Goal: Task Accomplishment & Management: Manage account settings

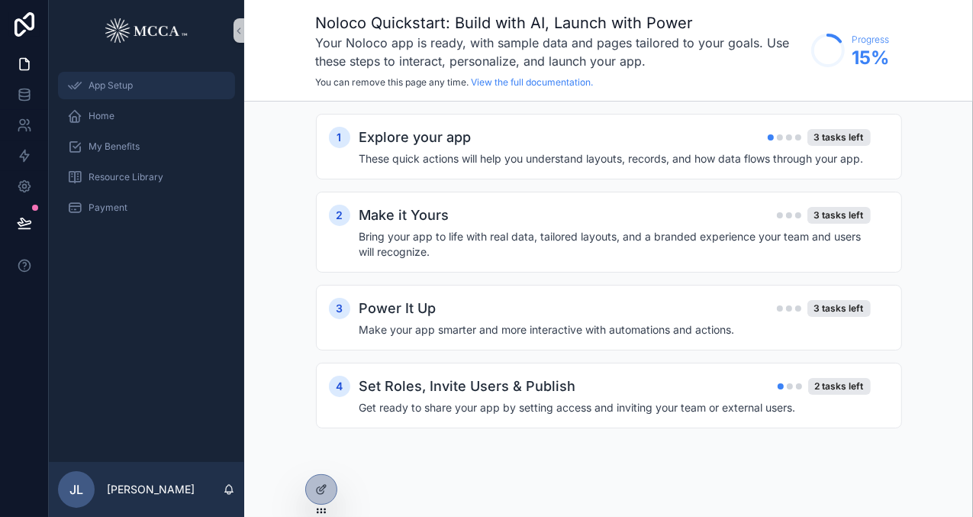
click at [100, 91] on span "App Setup" at bounding box center [111, 85] width 44 height 12
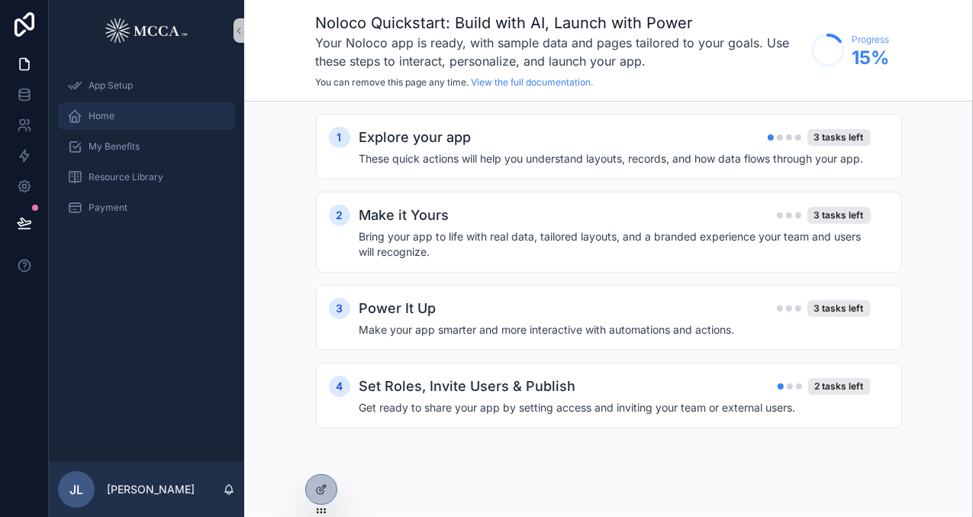
click at [95, 119] on span "Home" at bounding box center [102, 116] width 26 height 12
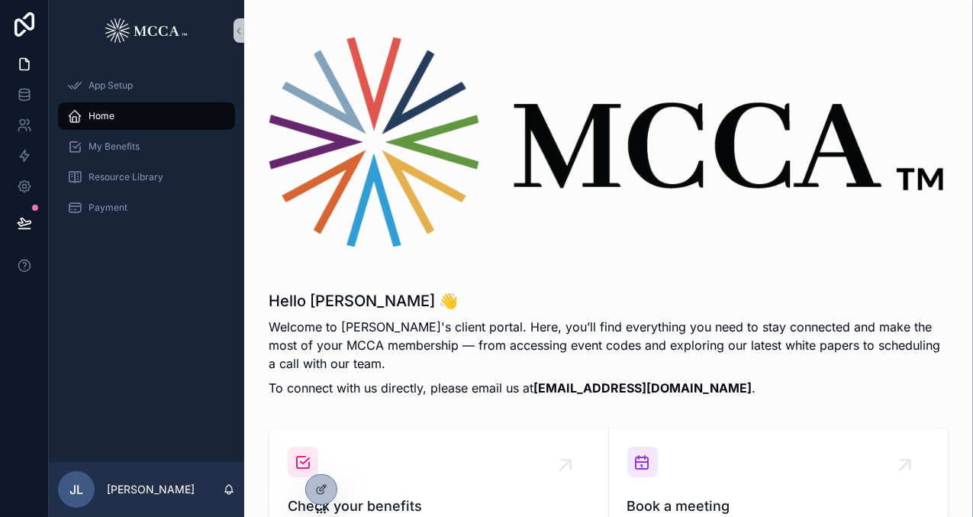
scroll to position [299, 0]
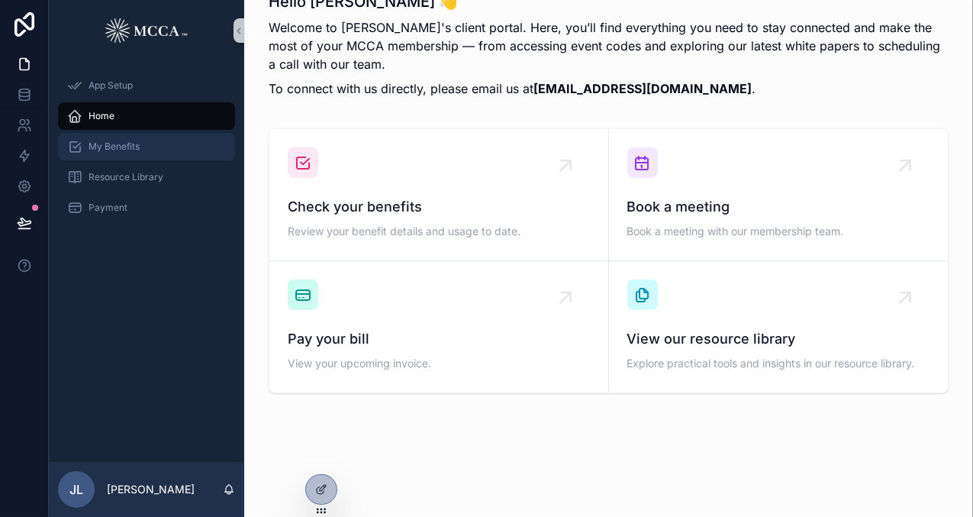
click at [120, 141] on span "My Benefits" at bounding box center [114, 146] width 51 height 12
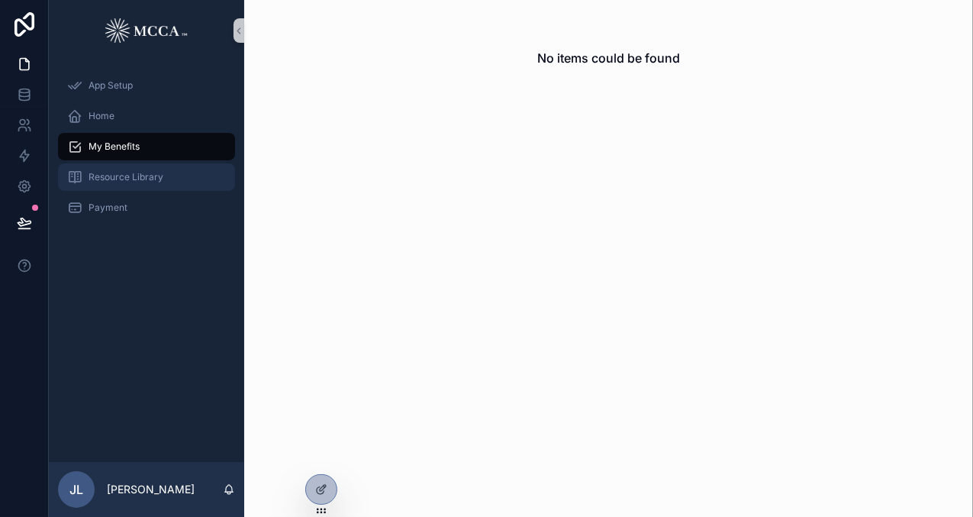
click at [148, 179] on span "Resource Library" at bounding box center [126, 177] width 75 height 12
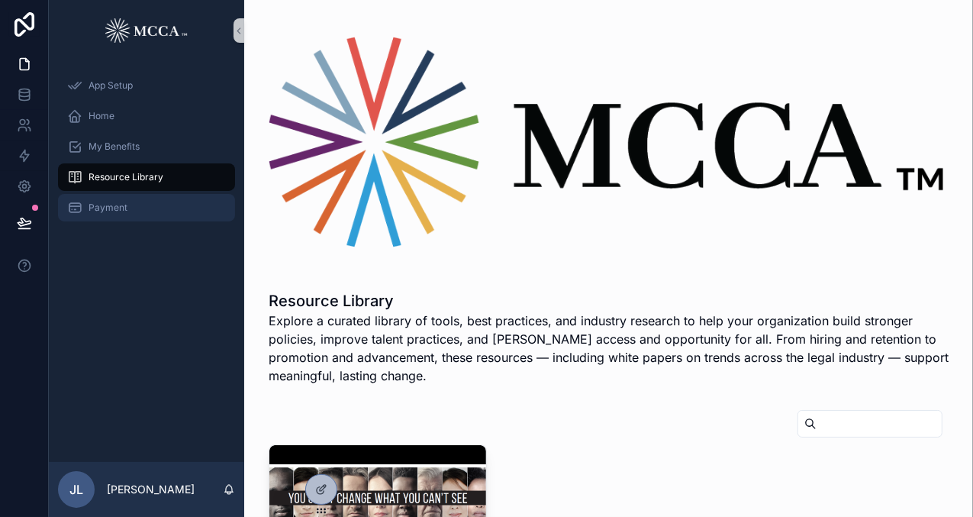
click at [103, 204] on span "Payment" at bounding box center [108, 208] width 39 height 12
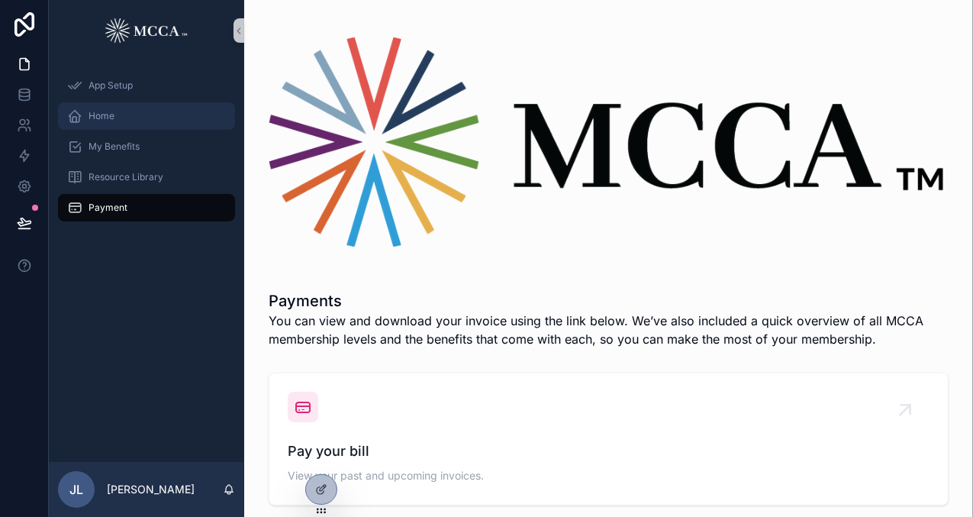
click at [105, 126] on div "Home" at bounding box center [146, 116] width 159 height 24
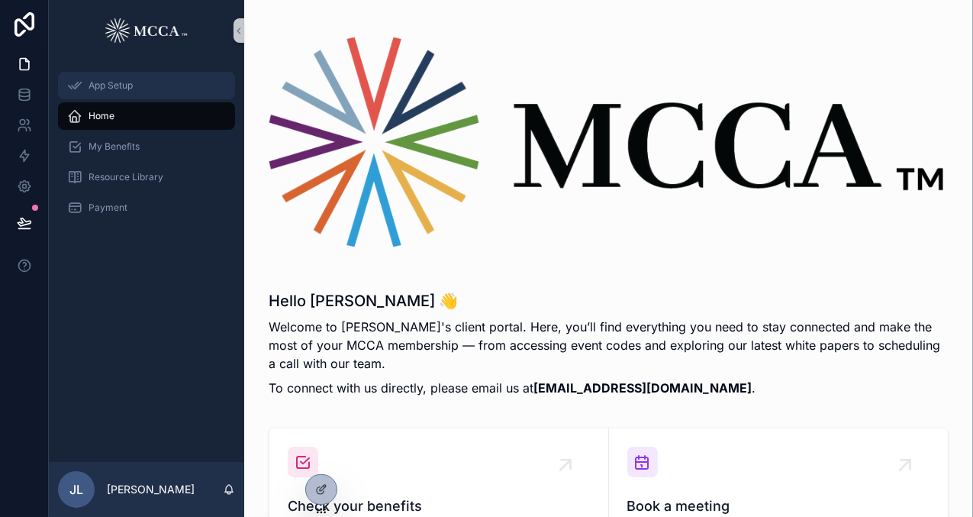
click at [111, 92] on div "App Setup" at bounding box center [146, 85] width 159 height 24
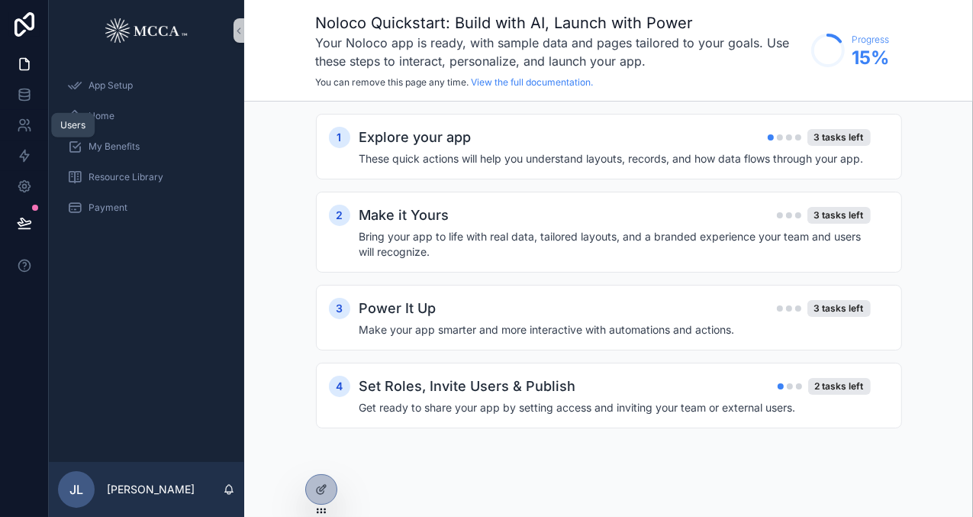
click at [18, 126] on icon at bounding box center [24, 125] width 15 height 15
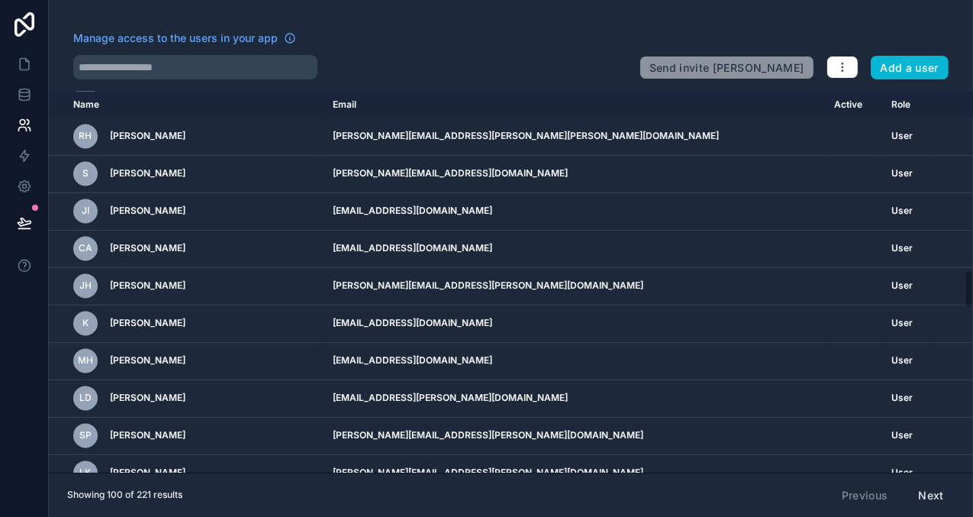
scroll to position [3377, 0]
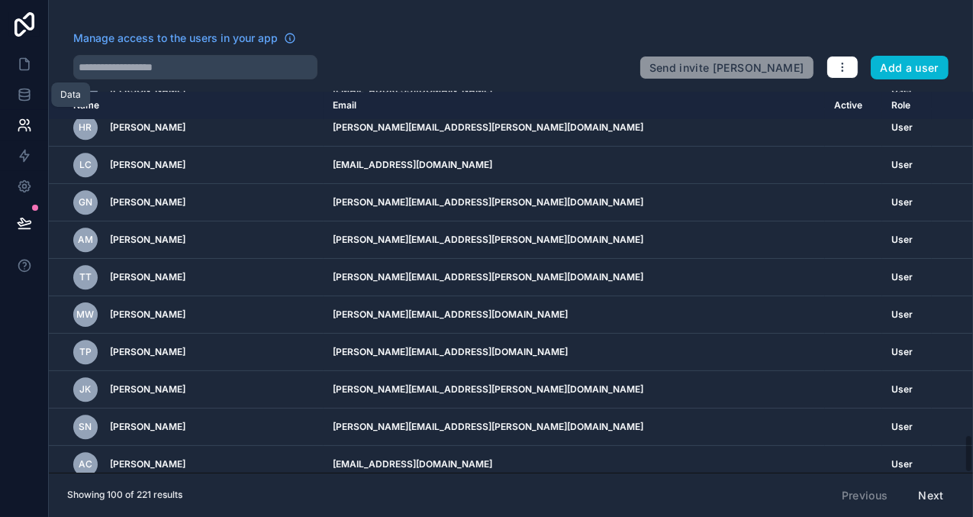
click at [14, 90] on link at bounding box center [24, 94] width 48 height 31
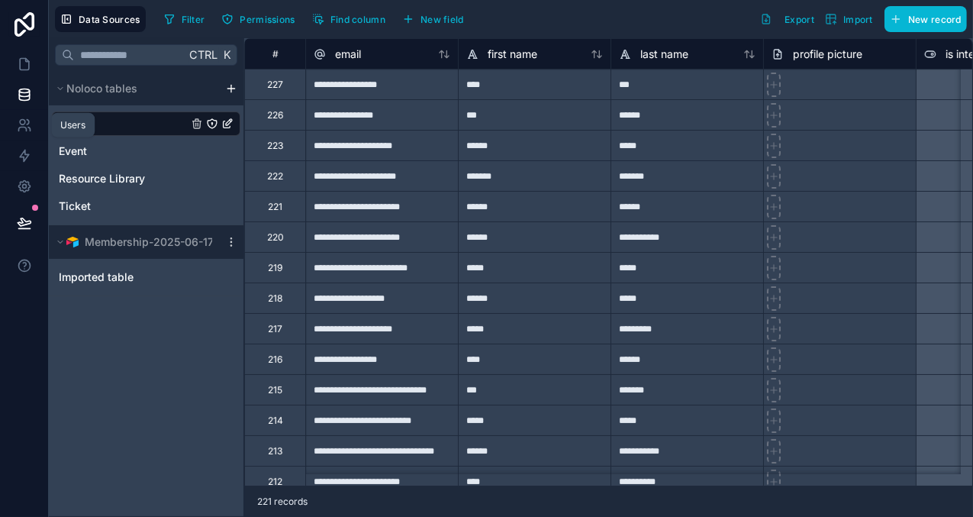
click at [23, 118] on icon at bounding box center [24, 125] width 15 height 15
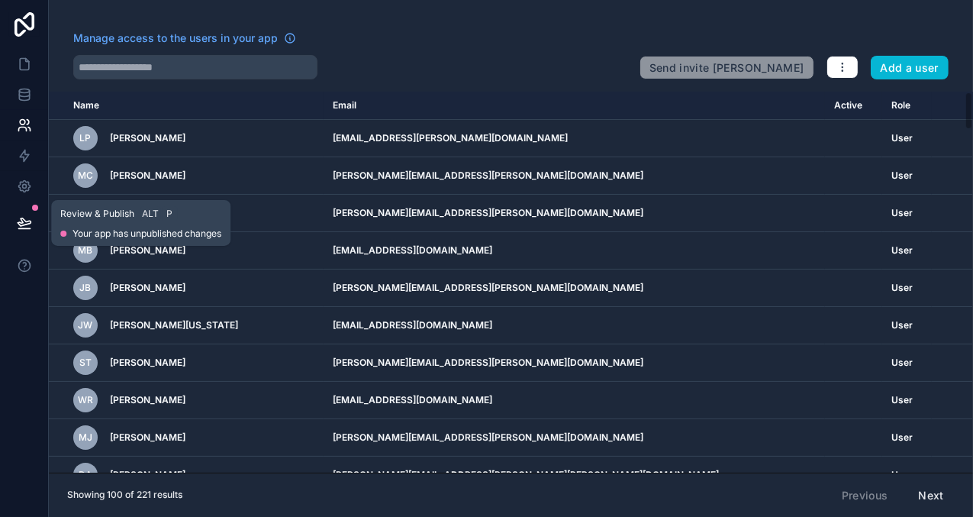
click at [26, 222] on icon at bounding box center [24, 222] width 15 height 15
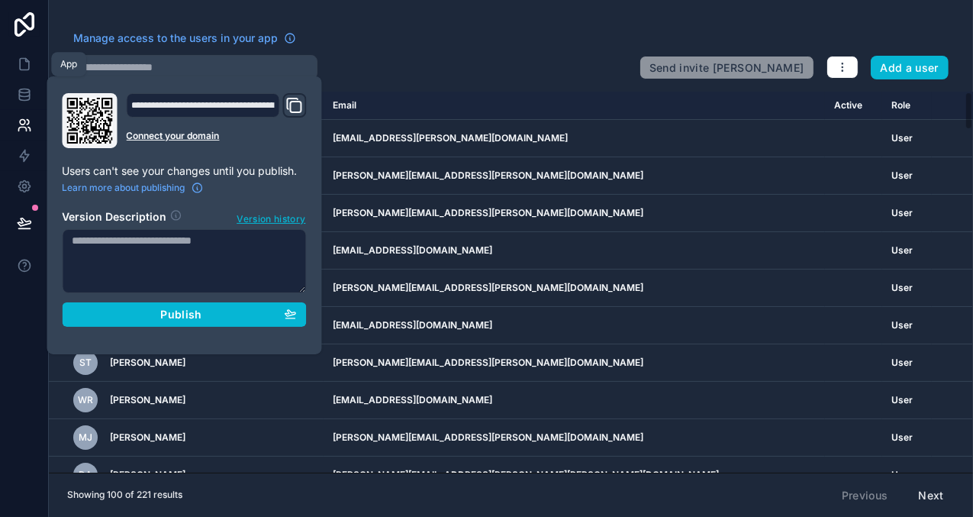
click at [8, 69] on link at bounding box center [24, 64] width 48 height 31
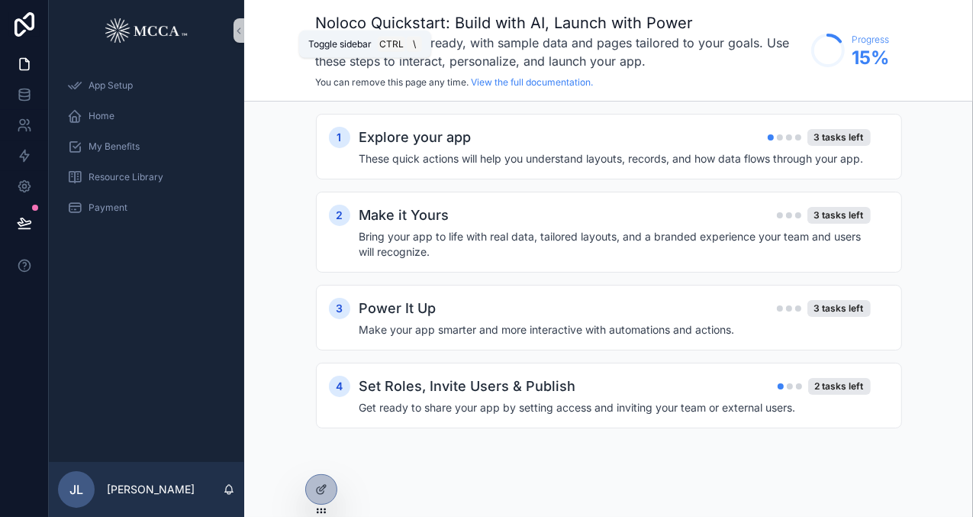
click at [234, 28] on icon "scrollable content" at bounding box center [239, 30] width 11 height 11
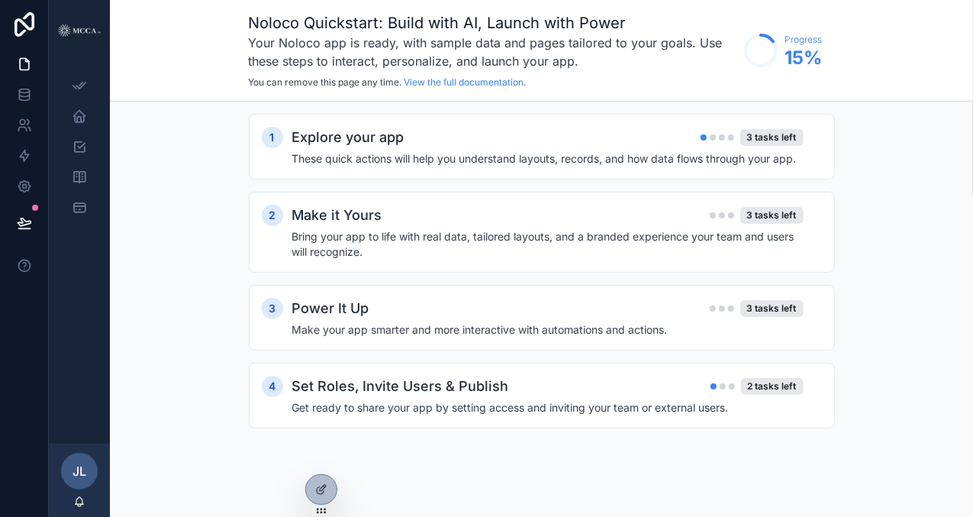
click at [86, 29] on img "scrollable content" at bounding box center [79, 30] width 43 height 13
click at [87, 466] on div "JL" at bounding box center [79, 471] width 37 height 37
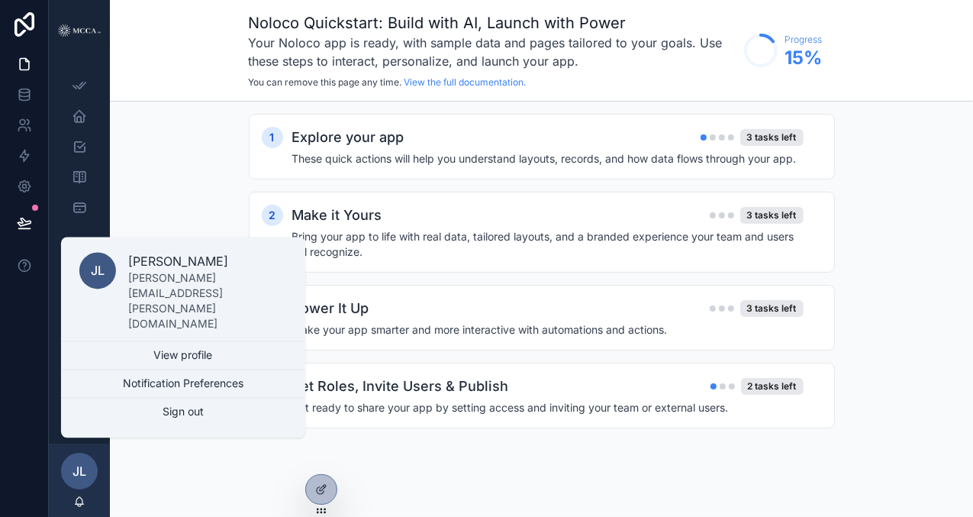
click at [160, 359] on link "View profile" at bounding box center [183, 354] width 244 height 27
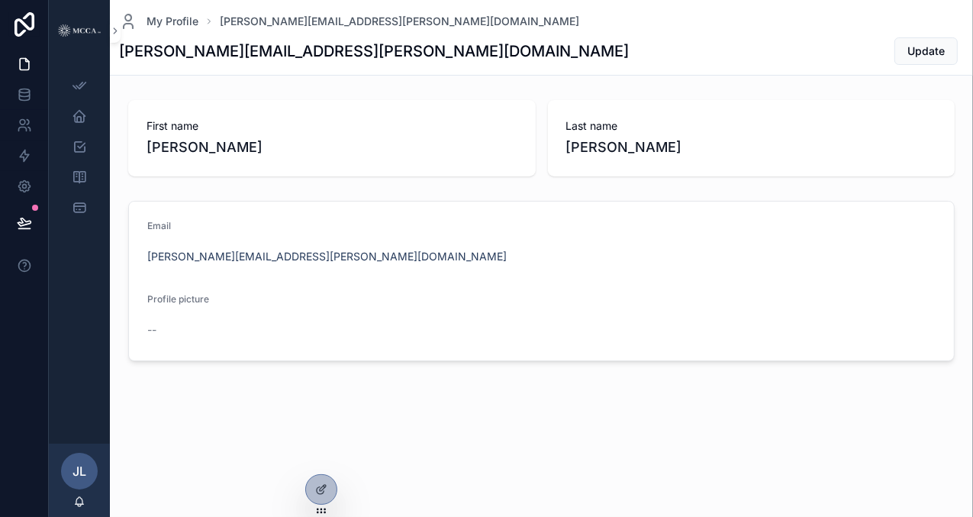
click at [89, 470] on div "JL" at bounding box center [79, 471] width 37 height 37
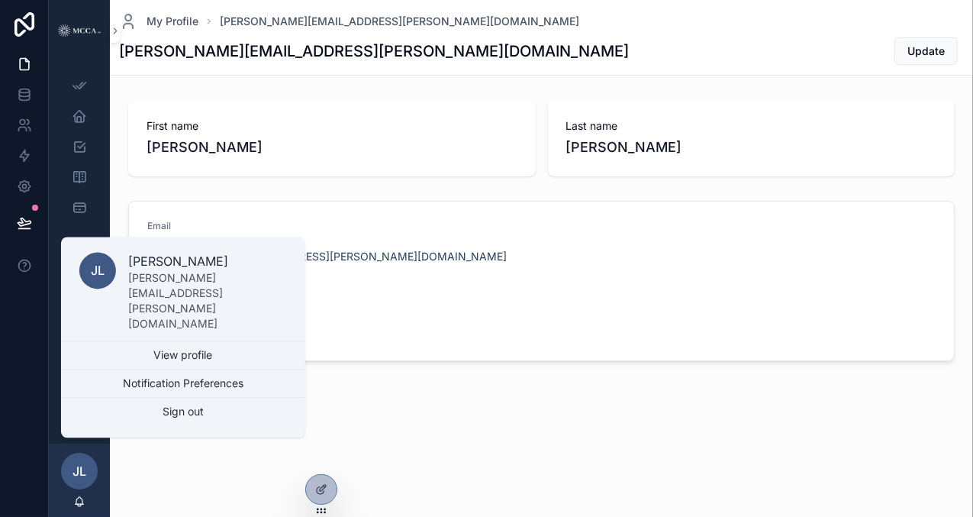
click at [128, 417] on button "Sign out" at bounding box center [183, 411] width 244 height 27
